Goal: Use online tool/utility: Utilize a website feature to perform a specific function

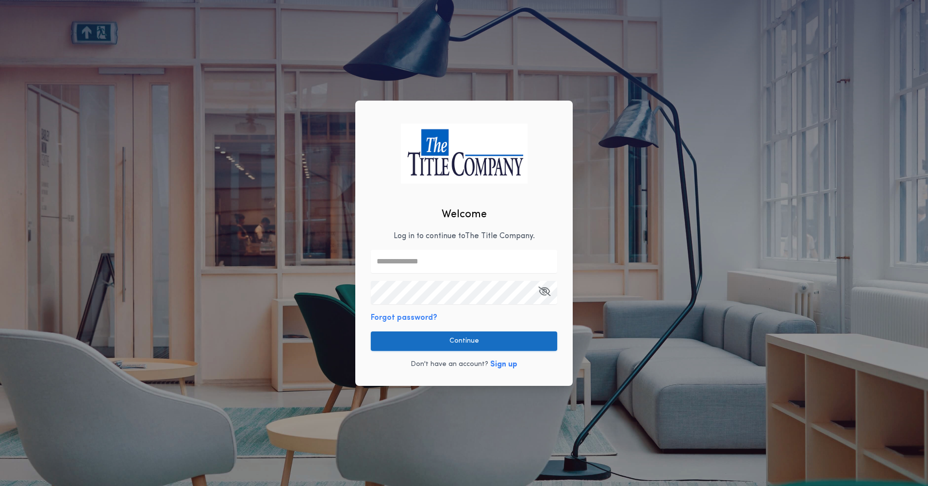
type input "**********"
click at [458, 340] on button "Continue" at bounding box center [464, 340] width 186 height 19
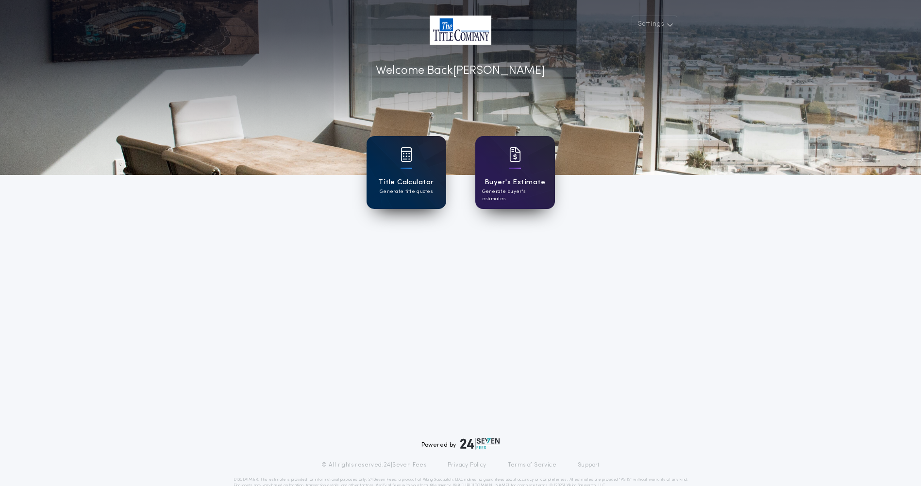
click at [405, 183] on h1 "Title Calculator" at bounding box center [405, 182] width 55 height 11
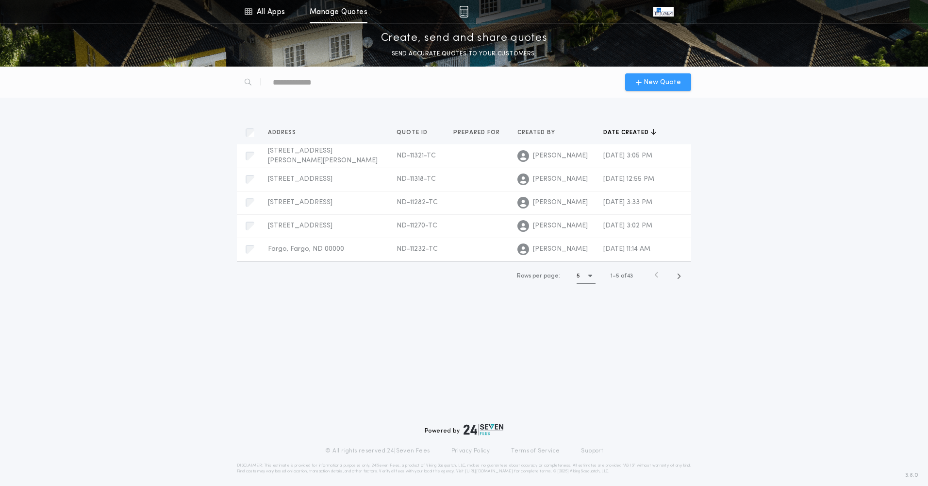
click at [651, 76] on div "New Quote" at bounding box center [658, 81] width 66 height 17
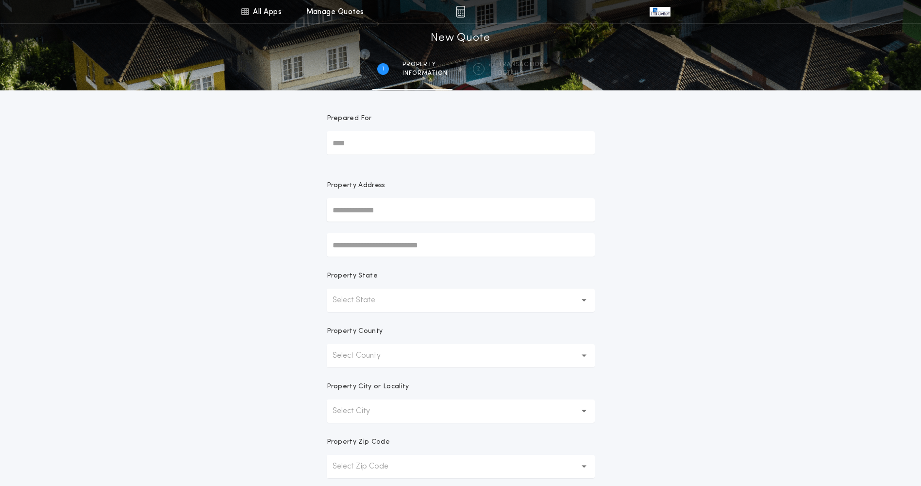
click at [389, 209] on input "text" at bounding box center [461, 209] width 268 height 23
click at [390, 230] on button "[STREET_ADDRESS]" at bounding box center [461, 229] width 268 height 15
type input "**********"
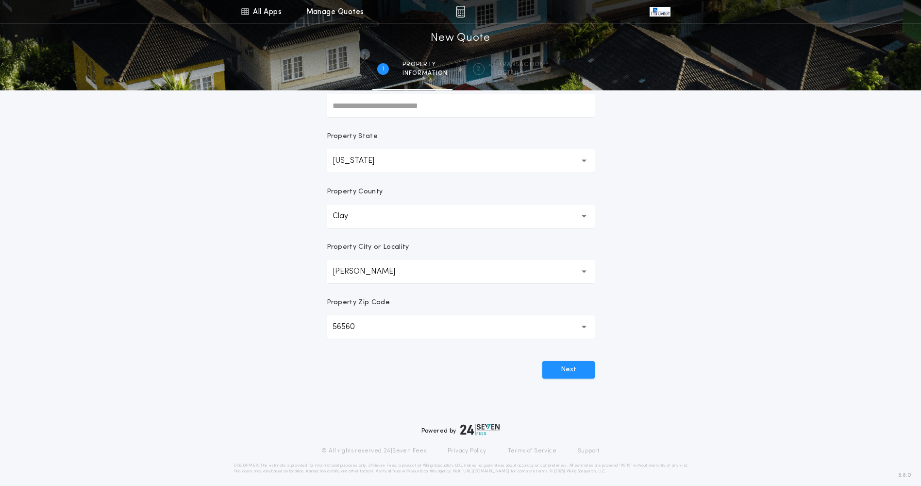
scroll to position [147, 0]
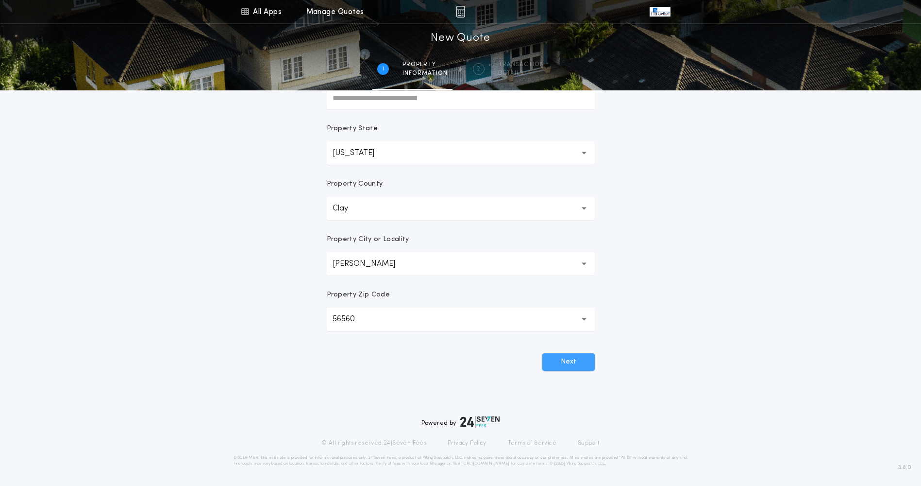
click at [578, 364] on button "Next" at bounding box center [568, 361] width 52 height 17
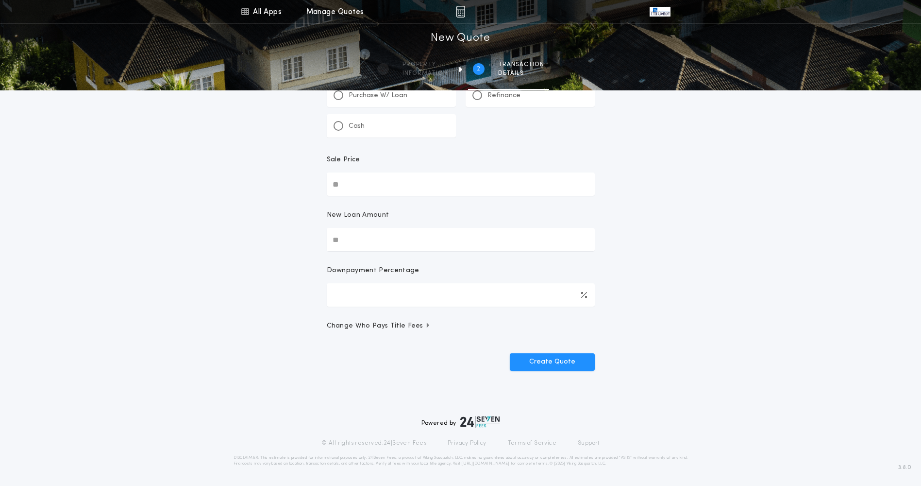
scroll to position [0, 0]
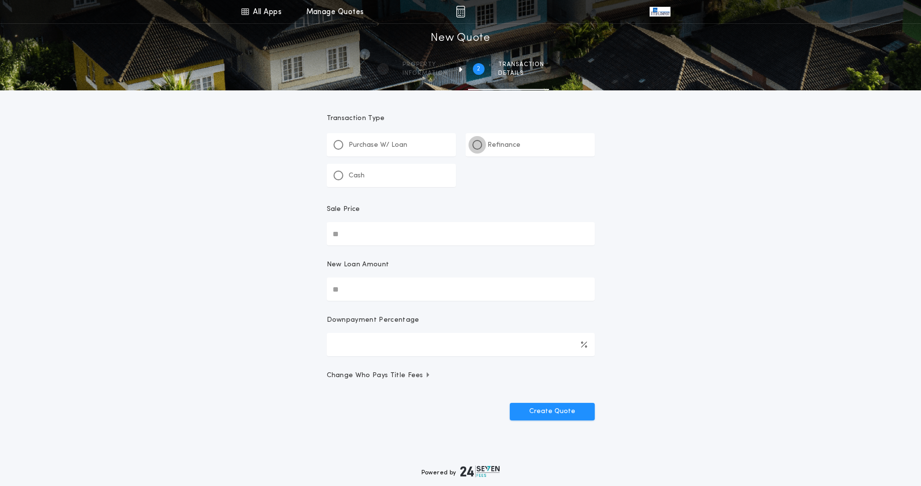
click at [479, 144] on div at bounding box center [477, 144] width 5 height 5
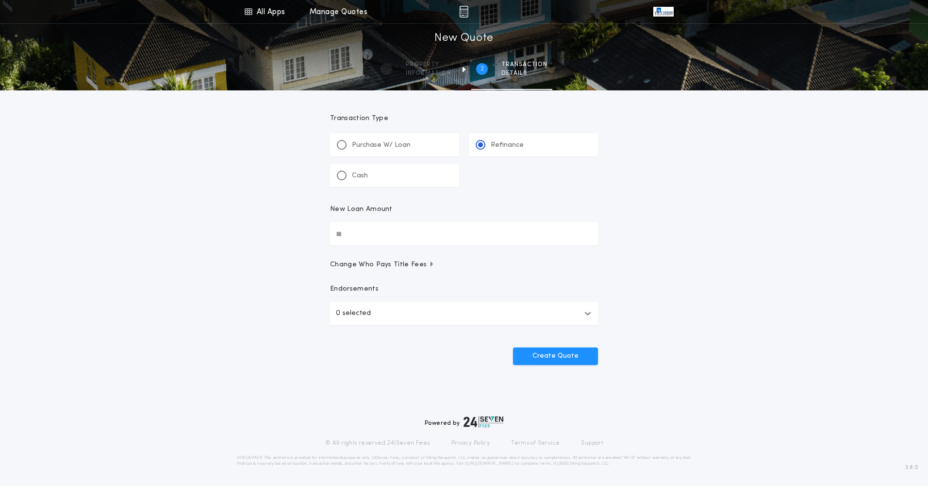
drag, startPoint x: 358, startPoint y: 235, endPoint x: 308, endPoint y: 233, distance: 49.6
click at [316, 234] on div "All Apps Title Calculator Buyer's Estimate Menu All Apps Manage Quotes 2 /2 New…" at bounding box center [464, 201] width 928 height 402
type input "********"
click at [566, 356] on button "Create Quote" at bounding box center [555, 355] width 85 height 17
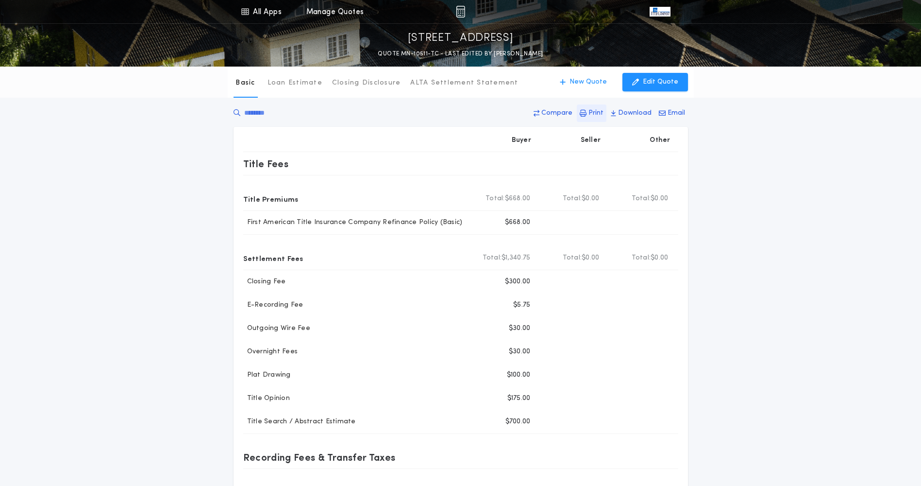
click at [598, 112] on p "Print" at bounding box center [596, 113] width 15 height 10
